Goal: Navigation & Orientation: Understand site structure

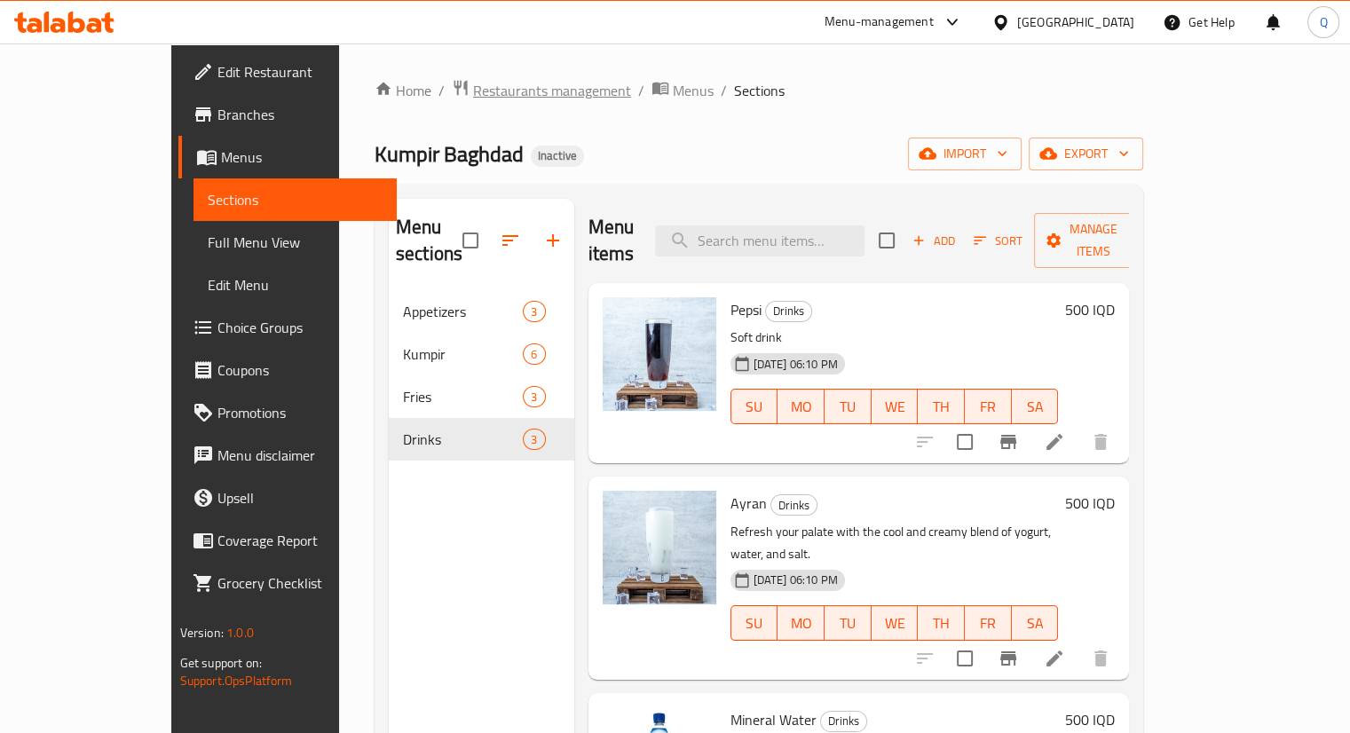
click at [473, 94] on span "Restaurants management" at bounding box center [552, 90] width 158 height 21
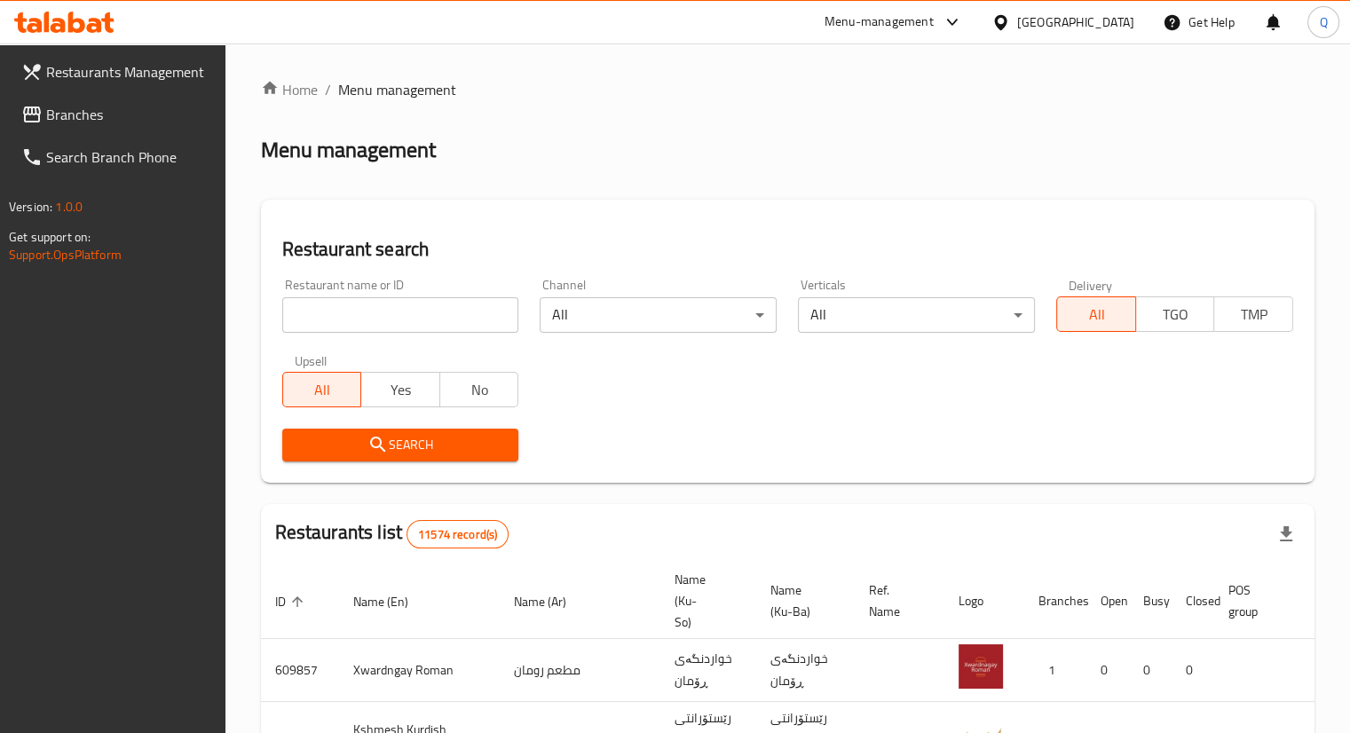
click at [66, 119] on span "Branches" at bounding box center [128, 114] width 165 height 21
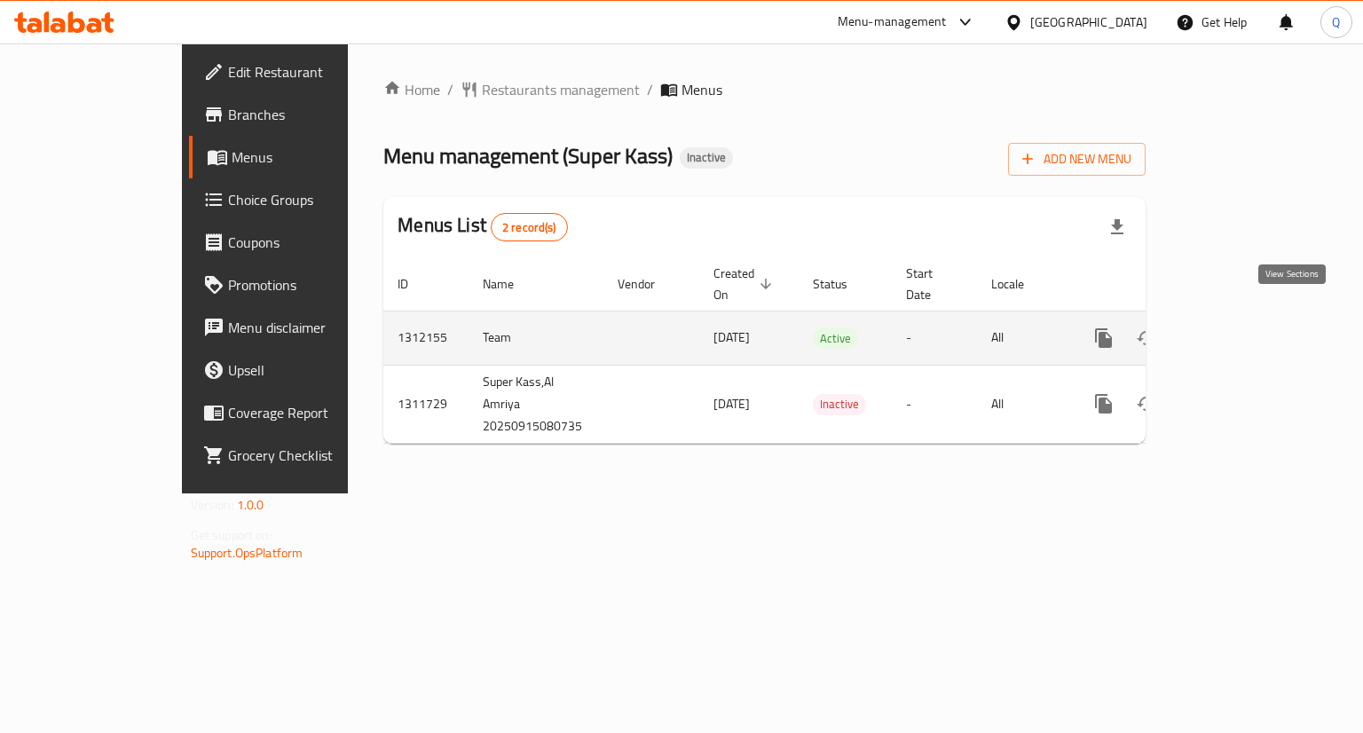
click at [1243, 327] on icon "enhanced table" at bounding box center [1231, 337] width 21 height 21
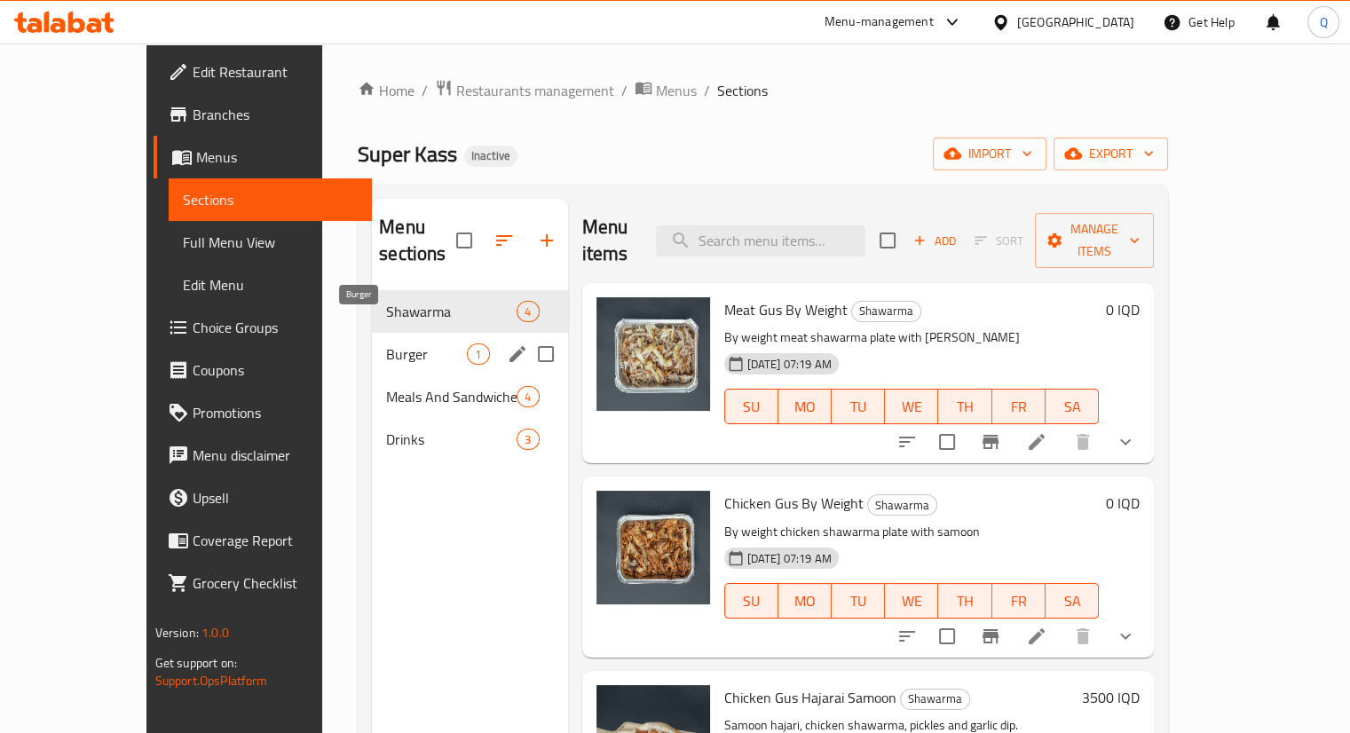
click at [386, 343] on span "Burger" at bounding box center [426, 353] width 81 height 21
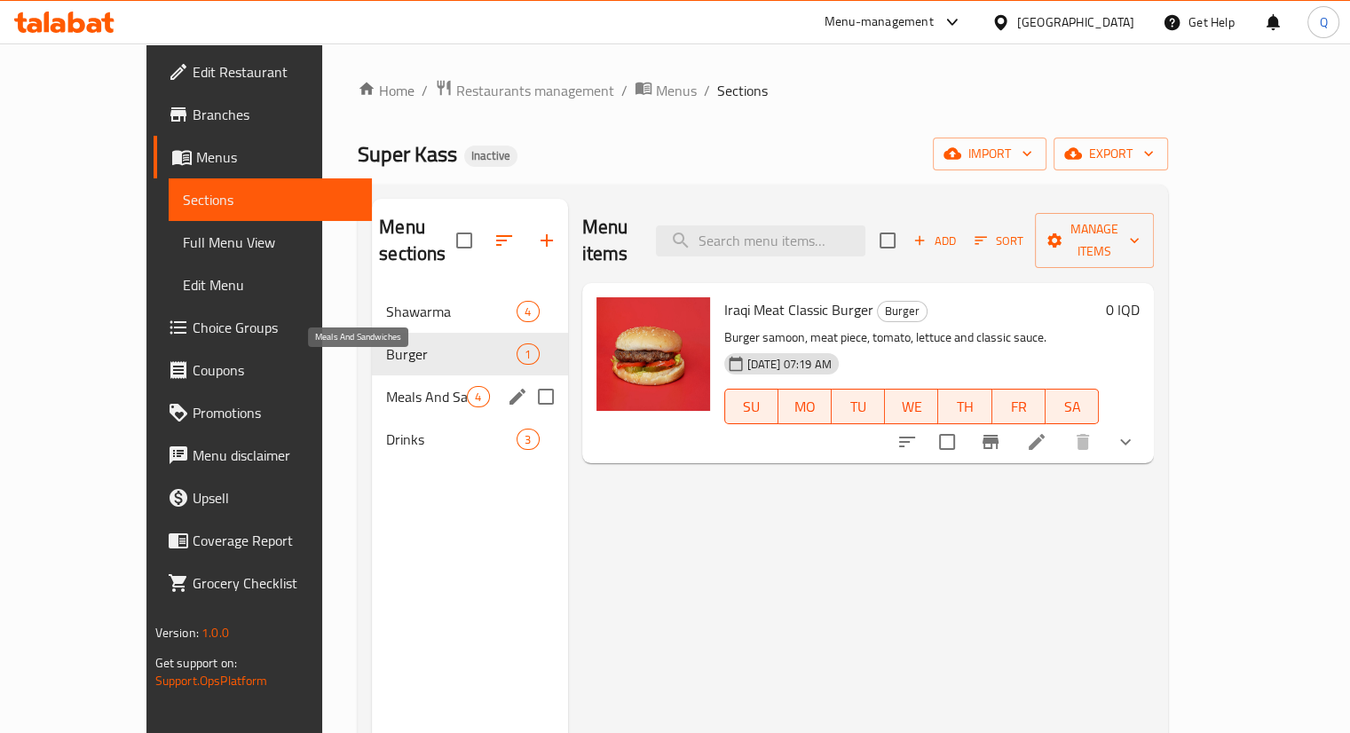
click at [386, 386] on span "Meals And Sandwiches" at bounding box center [426, 396] width 81 height 21
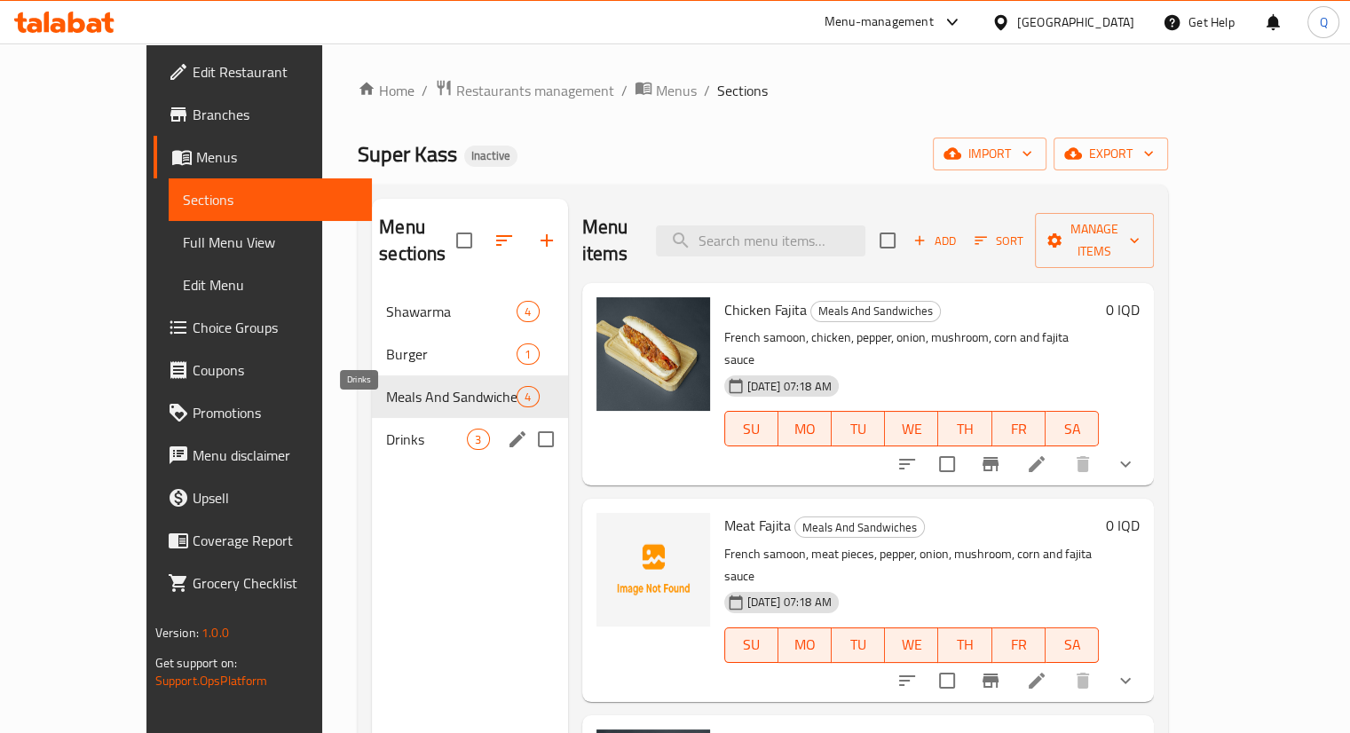
click at [386, 429] on span "Drinks" at bounding box center [426, 439] width 81 height 21
